Goal: Transaction & Acquisition: Download file/media

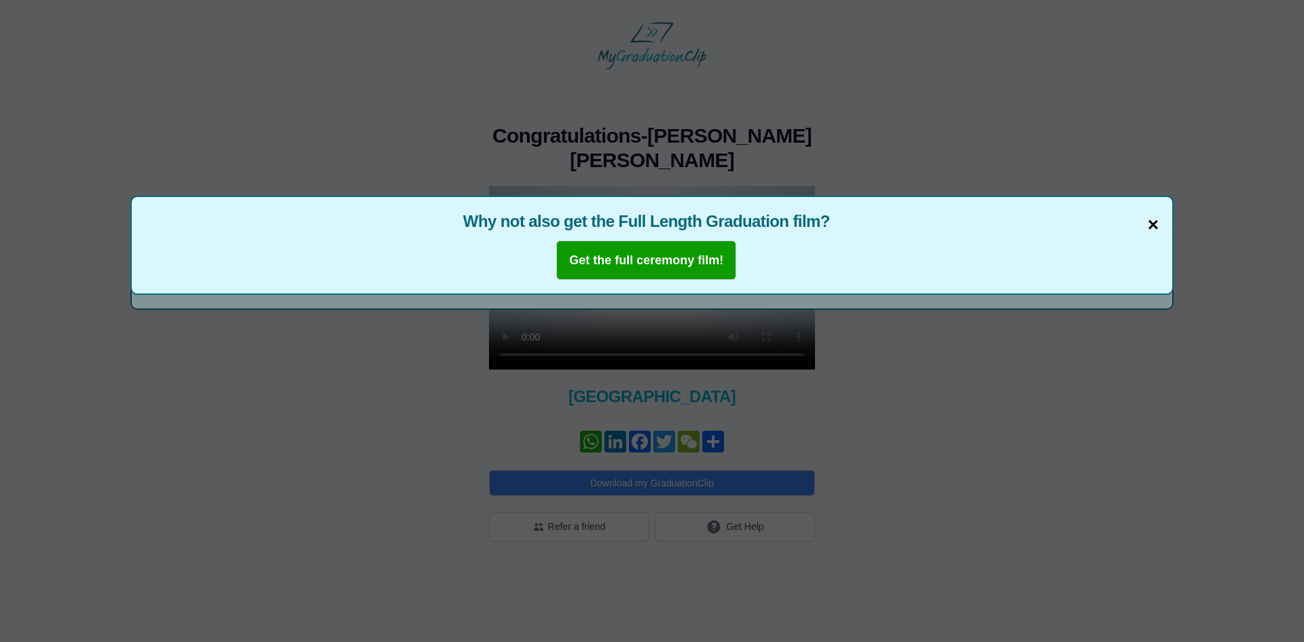
click at [1156, 224] on span "×" at bounding box center [1153, 225] width 11 height 29
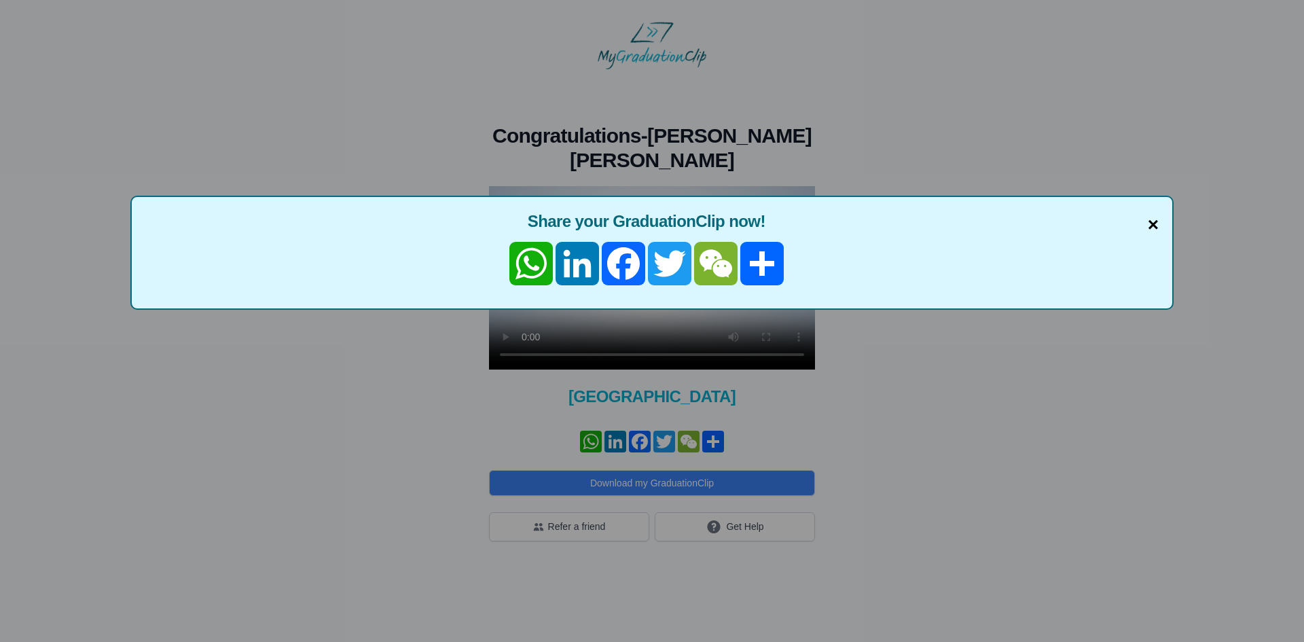
click at [1157, 223] on span "×" at bounding box center [1153, 225] width 11 height 29
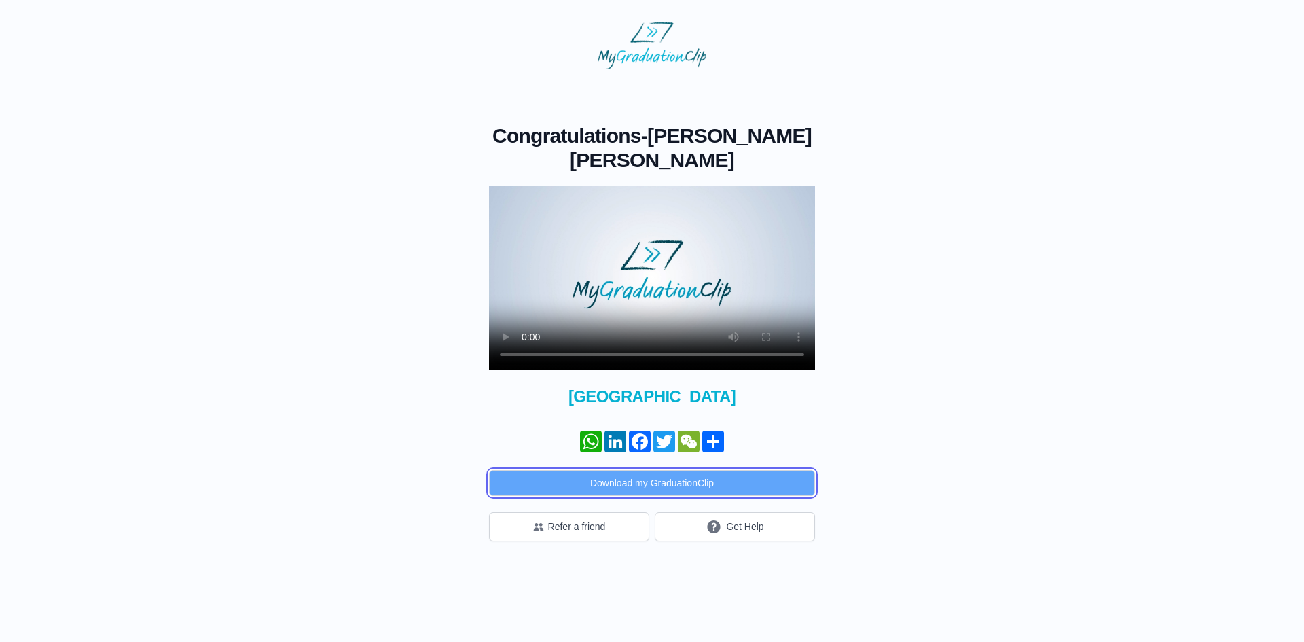
click at [667, 485] on button "Download my GraduationClip" at bounding box center [652, 483] width 326 height 26
click at [667, 484] on button "Download my GraduationClip" at bounding box center [652, 483] width 326 height 26
